Goal: Subscribe to service/newsletter

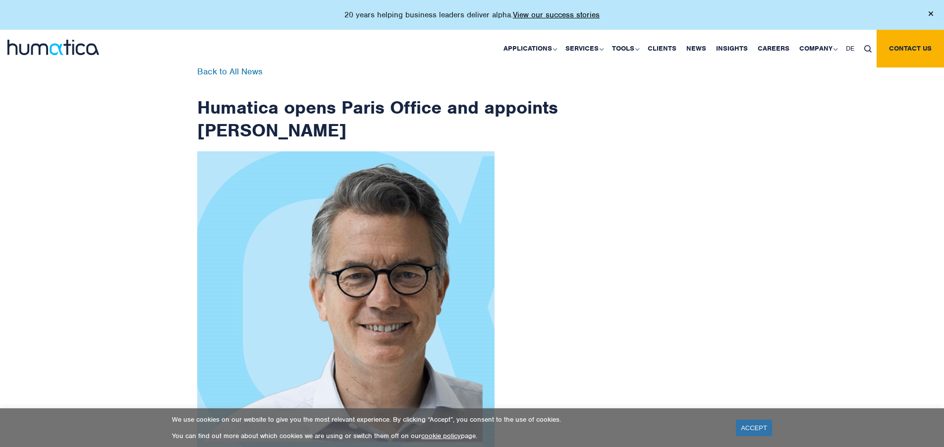
scroll to position [1581, 0]
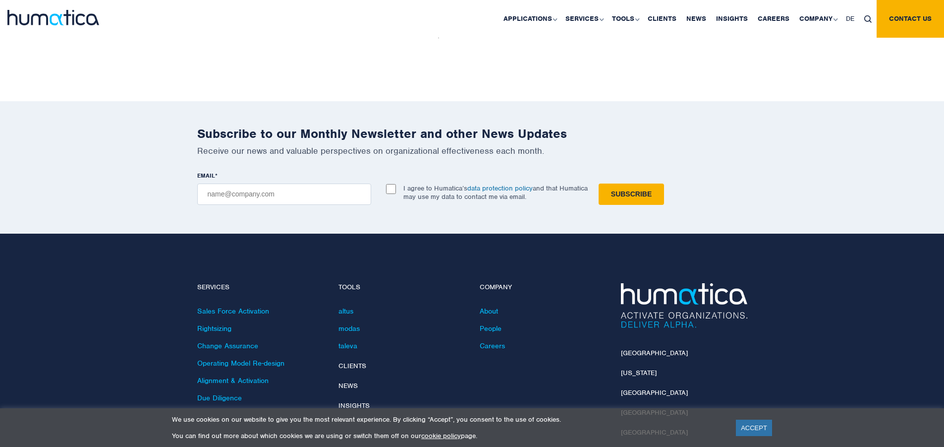
checkbox input "true"
type input "[EMAIL_ADDRESS][DOMAIN_NAME]"
click at [599, 183] on input "Subscribe" at bounding box center [631, 193] width 65 height 21
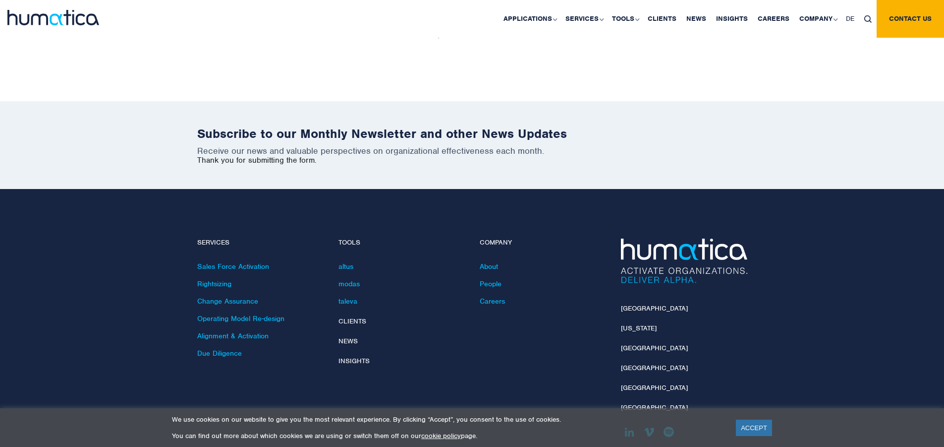
scroll to position [1537, 0]
